Goal: Task Accomplishment & Management: Manage account settings

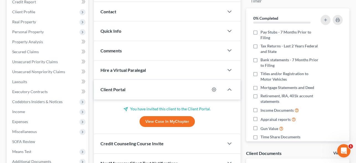
scroll to position [103, 0]
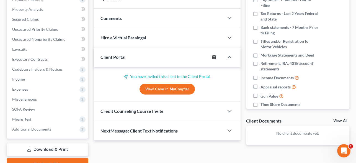
click at [214, 57] on circle "button" at bounding box center [213, 56] width 1 height 1
select select "2"
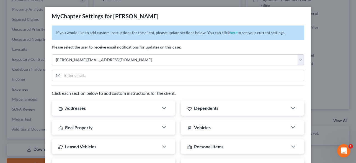
click at [321, 21] on div "MyChapter Settings for [PERSON_NAME] If you would like to add custom instructio…" at bounding box center [178, 81] width 356 height 163
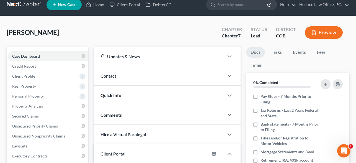
scroll to position [5, 0]
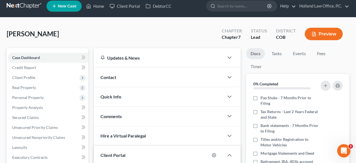
click at [194, 76] on div "Contact" at bounding box center [159, 77] width 130 height 19
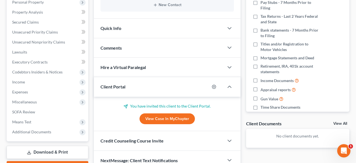
scroll to position [105, 0]
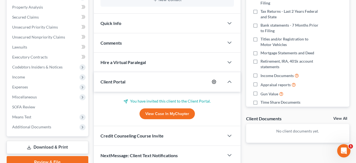
click at [216, 83] on icon "button" at bounding box center [214, 81] width 4 height 4
select select "2"
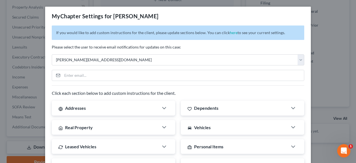
click at [321, 18] on div "MyChapter Settings for [PERSON_NAME] If you would like to add custom instructio…" at bounding box center [178, 81] width 356 height 163
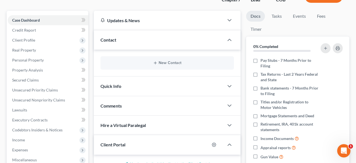
scroll to position [2, 0]
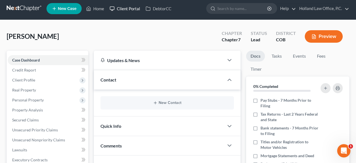
click at [127, 9] on link "Client Portal" at bounding box center [125, 9] width 36 height 10
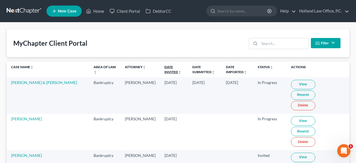
click at [164, 68] on link "Date Invited unfold_more expand_more expand_less" at bounding box center [172, 69] width 17 height 9
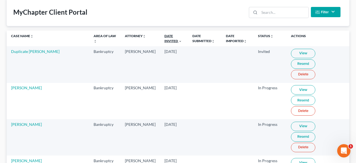
scroll to position [32, 0]
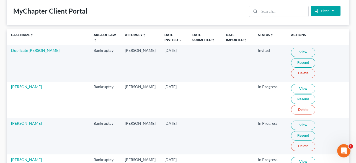
click at [291, 50] on link "View" at bounding box center [303, 52] width 24 height 9
click at [26, 84] on link "[PERSON_NAME]" at bounding box center [26, 86] width 31 height 5
